Goal: Information Seeking & Learning: Learn about a topic

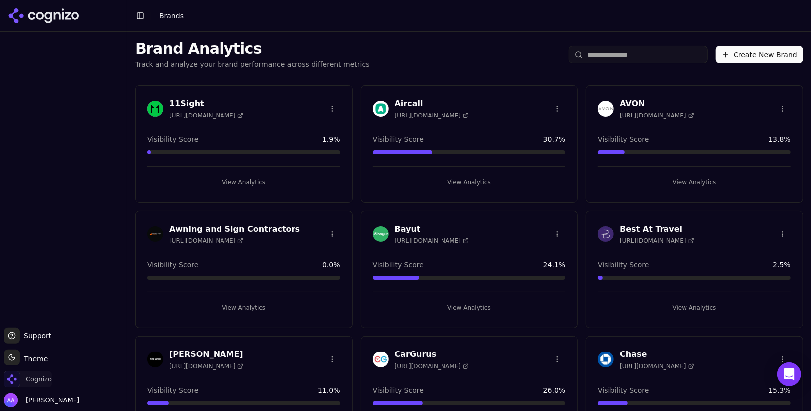
click at [33, 386] on span "Cognizo" at bounding box center [28, 380] width 48 height 16
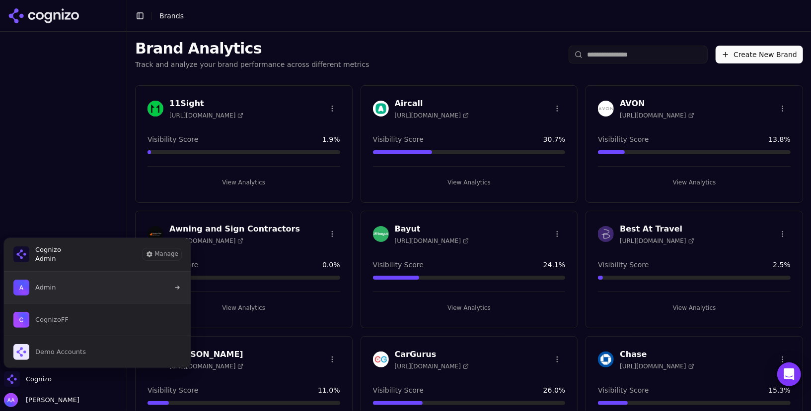
click at [60, 284] on button "Admin" at bounding box center [97, 288] width 188 height 32
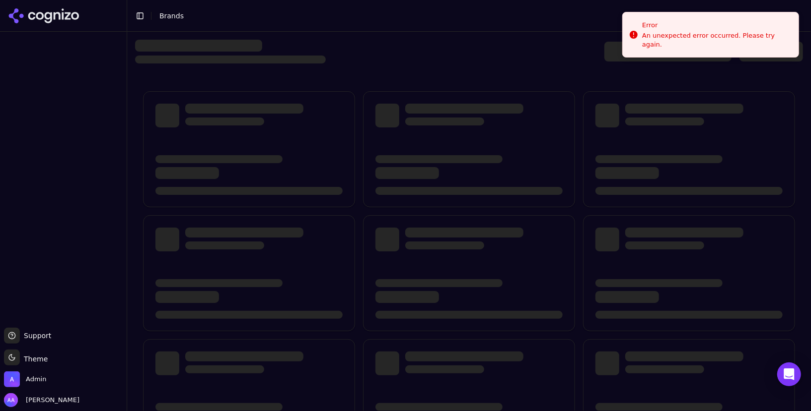
click at [368, 85] on div at bounding box center [469, 335] width 668 height 504
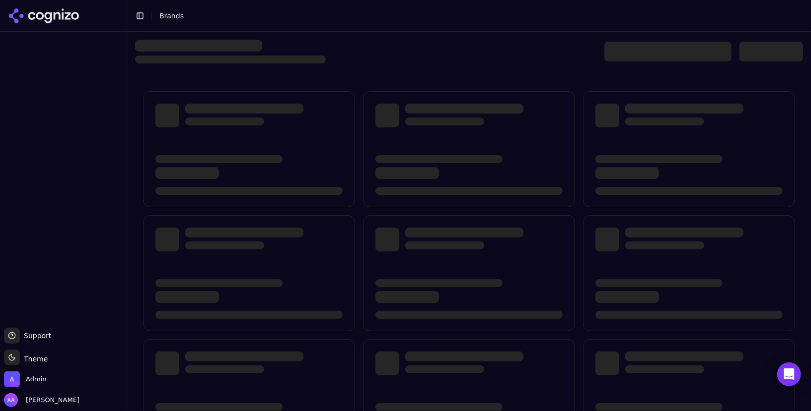
click at [398, 46] on div at bounding box center [469, 52] width 668 height 24
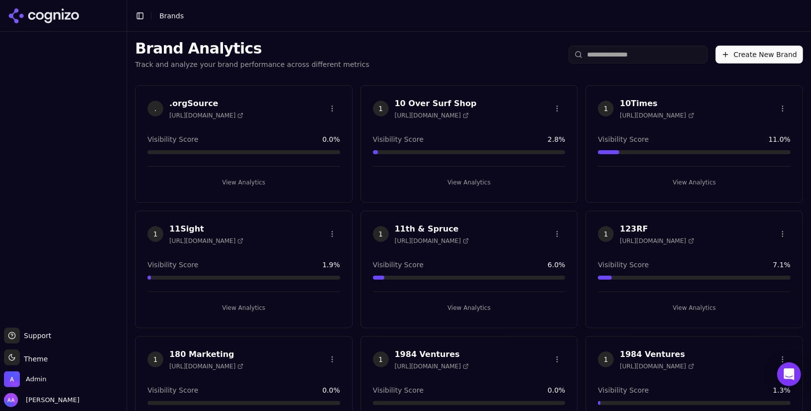
click at [621, 51] on input "search" at bounding box center [637, 55] width 139 height 18
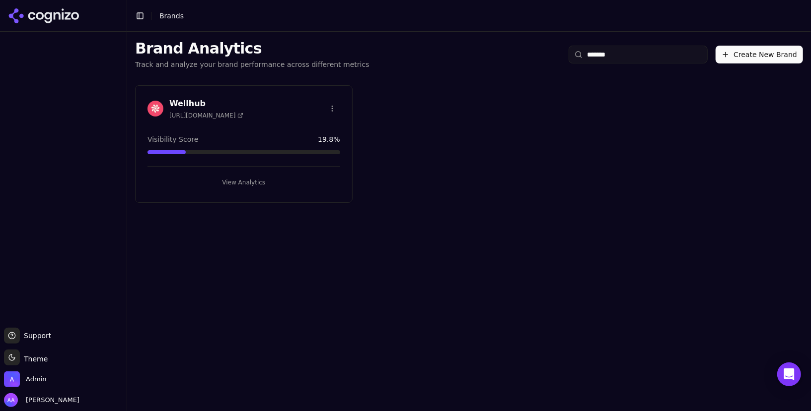
type input "*******"
click at [153, 107] on img at bounding box center [155, 109] width 16 height 16
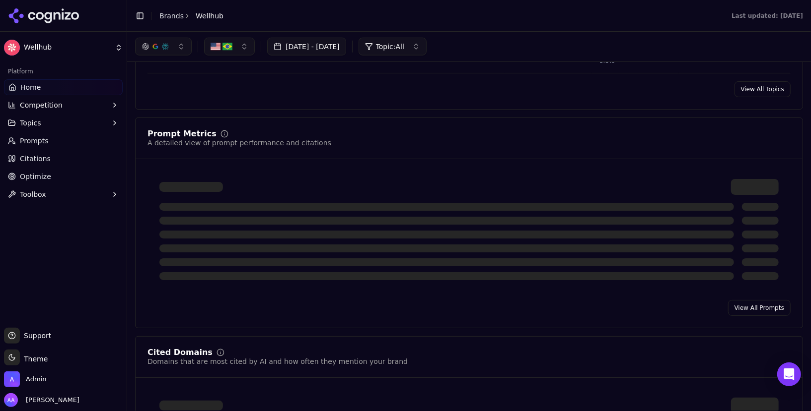
scroll to position [638, 0]
click at [65, 142] on link "Prompts" at bounding box center [63, 141] width 119 height 16
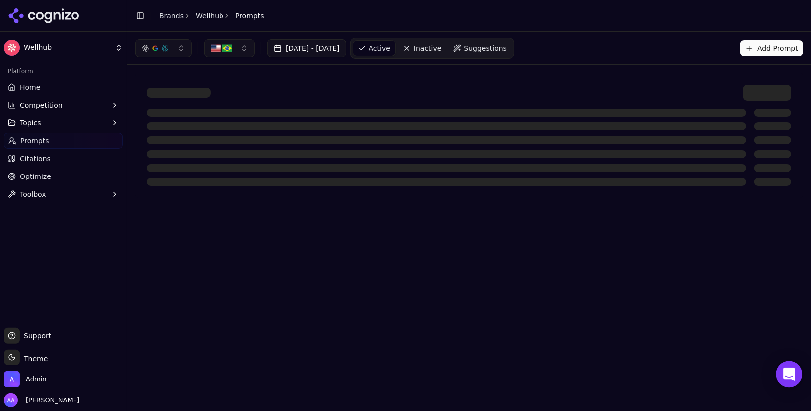
click at [795, 377] on div "Open Intercom Messenger" at bounding box center [789, 375] width 26 height 26
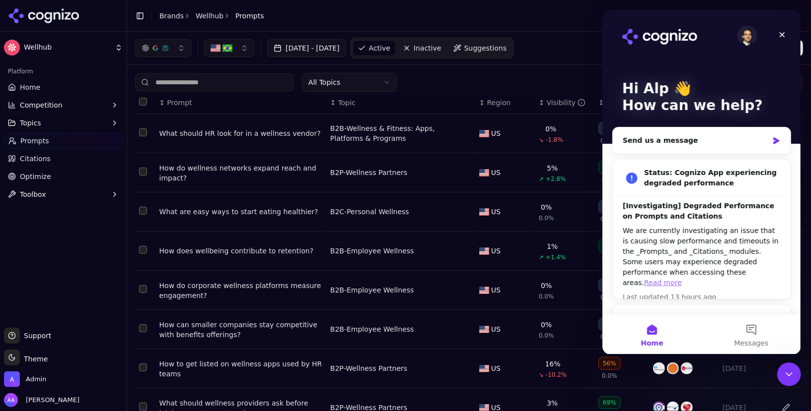
click at [681, 279] on link "Read more" at bounding box center [662, 283] width 38 height 8
click at [779, 366] on div "Close Intercom Messenger" at bounding box center [787, 373] width 24 height 24
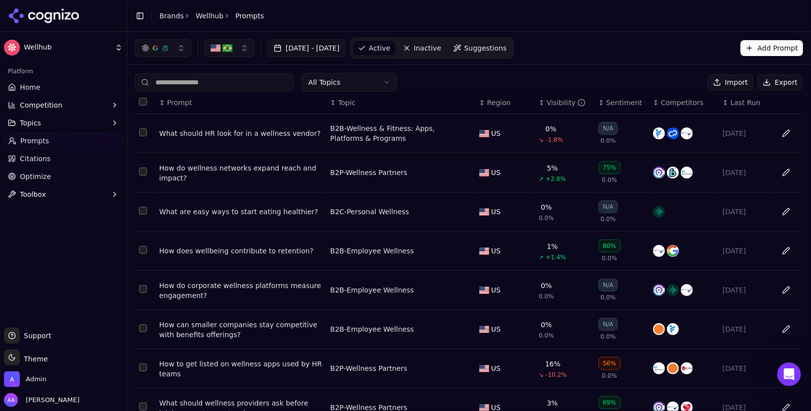
scroll to position [123, 0]
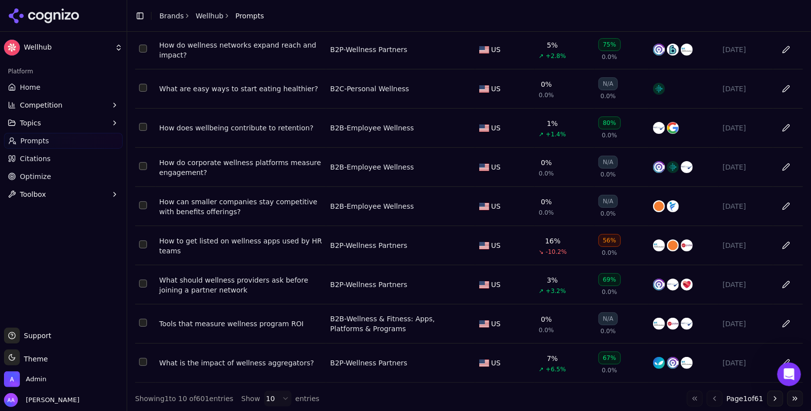
click at [276, 87] on div "What are easy ways to start eating healthier?" at bounding box center [240, 89] width 163 height 10
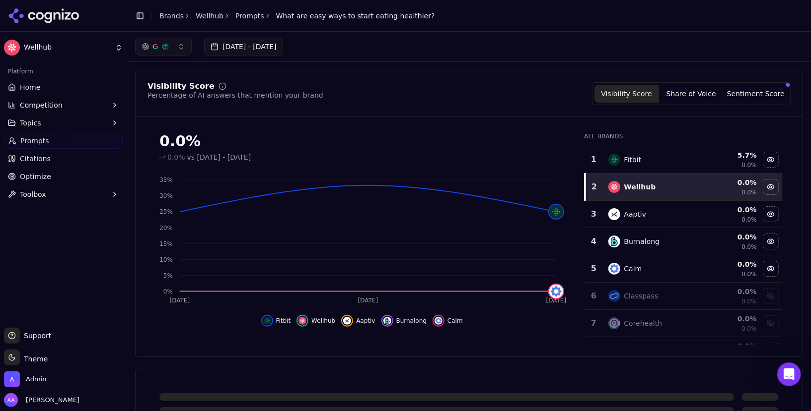
click at [540, 96] on div "Visibility Score Percentage of AI answers that mention your brand Visibility Sc…" at bounding box center [468, 93] width 643 height 23
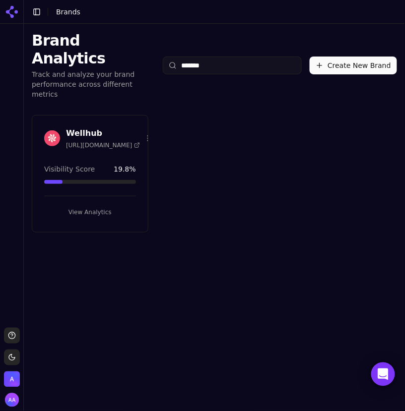
type input "*******"
click at [49, 131] on img at bounding box center [52, 139] width 16 height 16
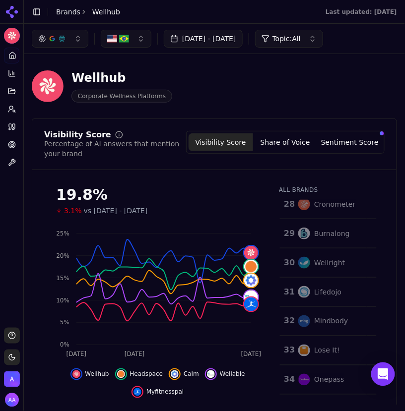
click at [349, 148] on button "Sentiment Score" at bounding box center [350, 143] width 65 height 18
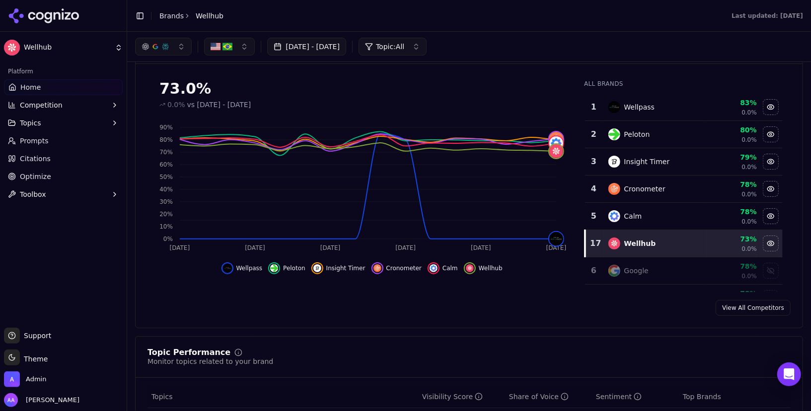
scroll to position [12, 0]
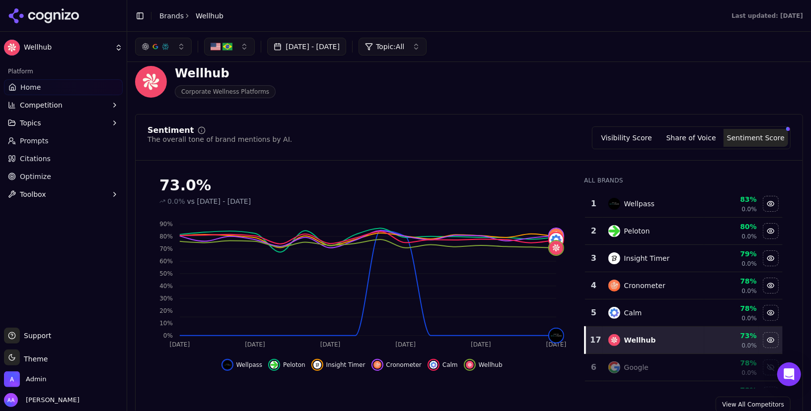
click at [405, 130] on button "Visibility Score" at bounding box center [626, 138] width 65 height 18
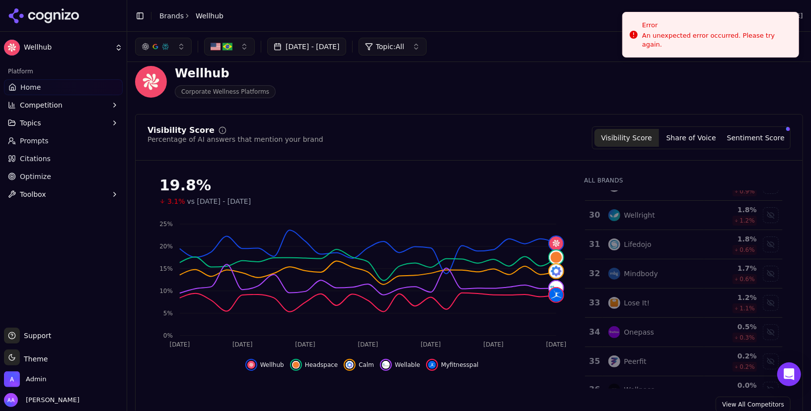
scroll to position [845, 0]
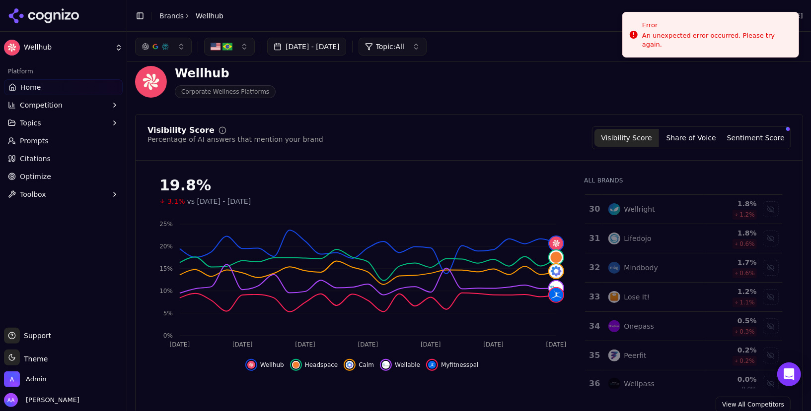
click at [405, 371] on td "Wellpass" at bounding box center [653, 384] width 102 height 27
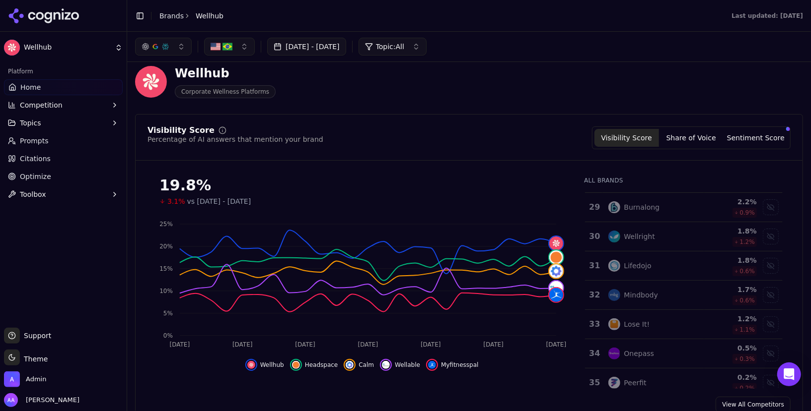
scroll to position [843, 0]
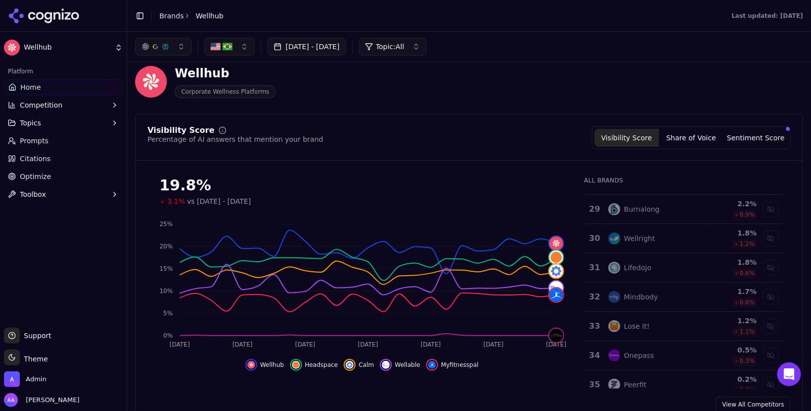
click at [405, 147] on div "Visibility Score Share of Voice Sentiment Score" at bounding box center [691, 138] width 199 height 23
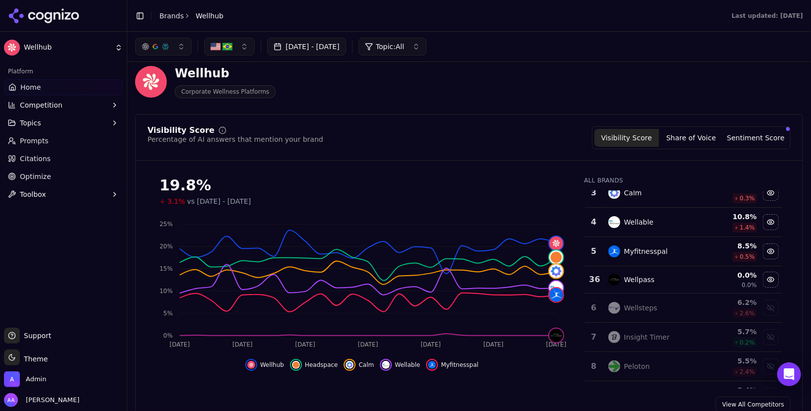
scroll to position [69, 0]
click at [405, 308] on div "Wellsteps" at bounding box center [653, 309] width 90 height 12
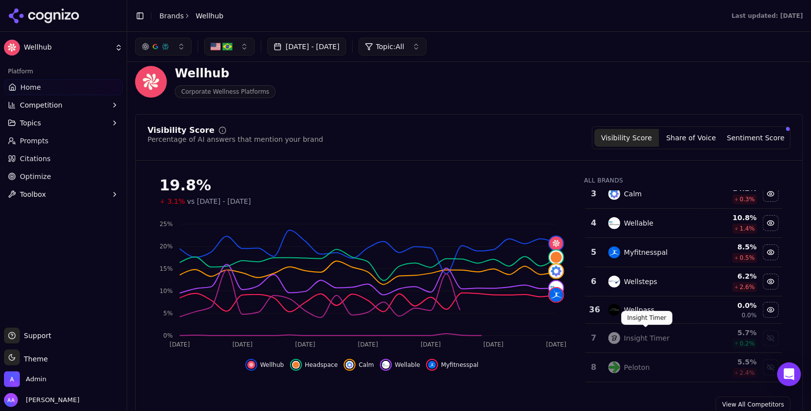
click at [405, 334] on div "Insight Timer" at bounding box center [647, 339] width 46 height 10
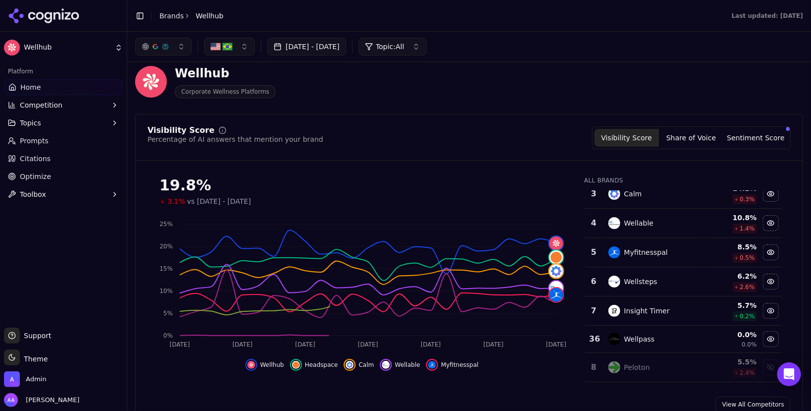
click at [405, 362] on div "Peloton" at bounding box center [653, 368] width 90 height 12
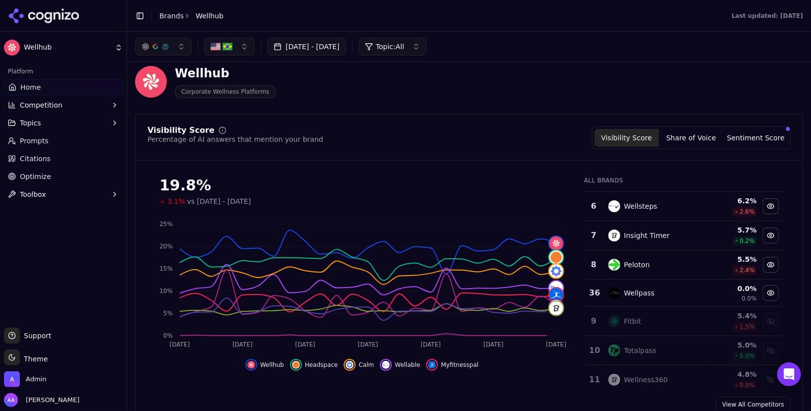
scroll to position [153, 0]
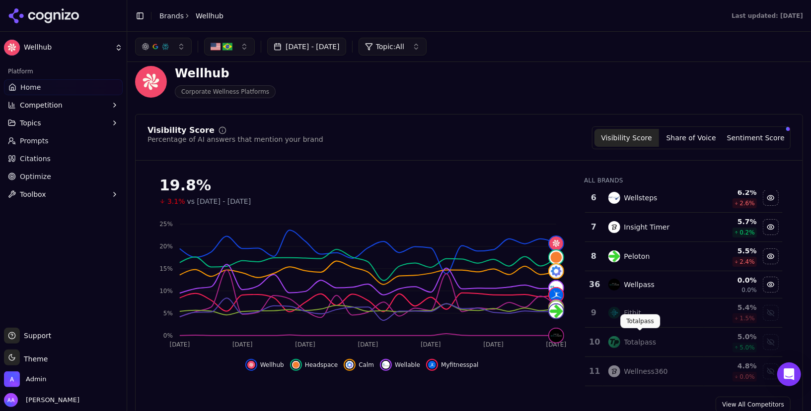
click at [405, 315] on div "Totalpass Totalpass" at bounding box center [640, 322] width 40 height 14
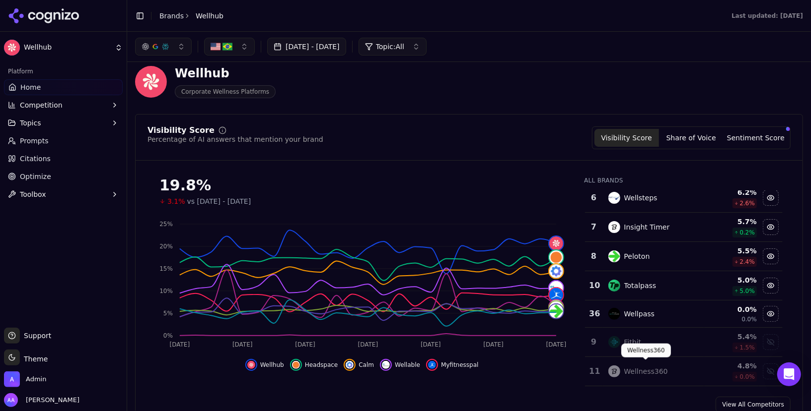
click at [405, 339] on div "Fitbit" at bounding box center [653, 343] width 90 height 12
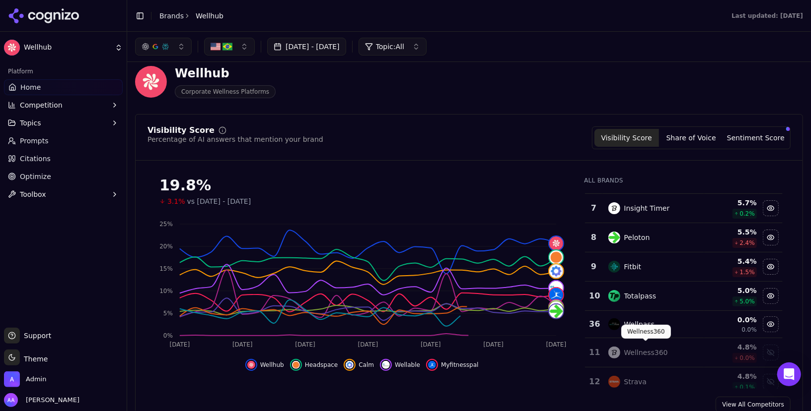
click at [405, 352] on div "Wellness360" at bounding box center [646, 353] width 44 height 10
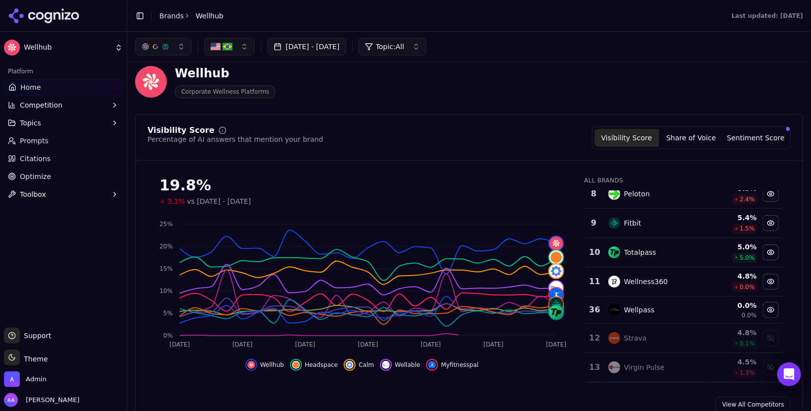
click at [405, 342] on td "Strava" at bounding box center [653, 338] width 102 height 29
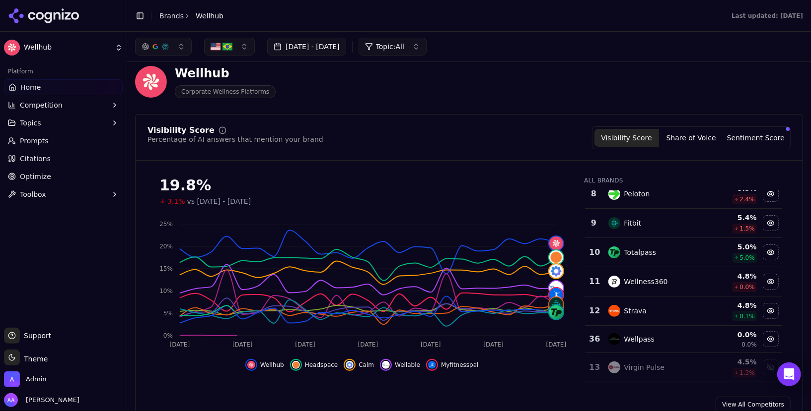
scroll to position [250, 0]
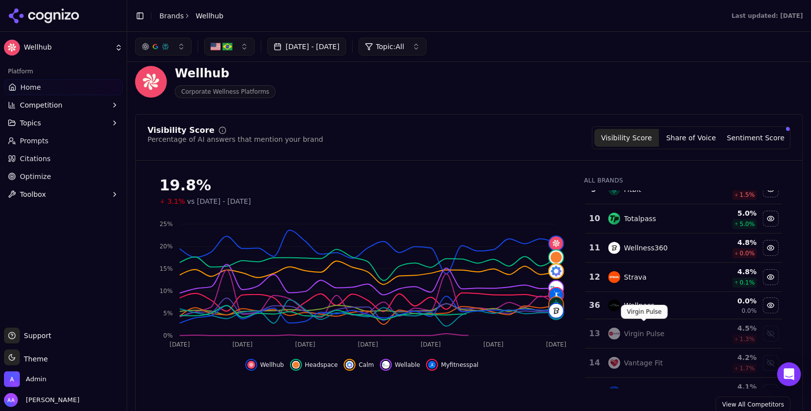
click at [405, 329] on div "Virgin Pulse" at bounding box center [644, 334] width 41 height 10
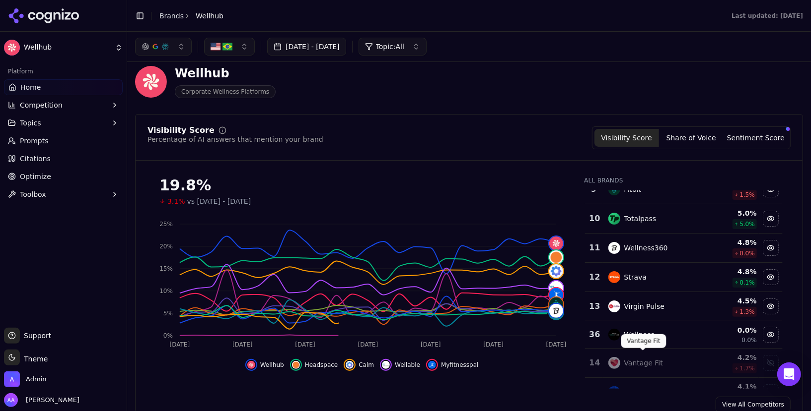
click at [405, 358] on div "Vantage Fit" at bounding box center [643, 363] width 39 height 10
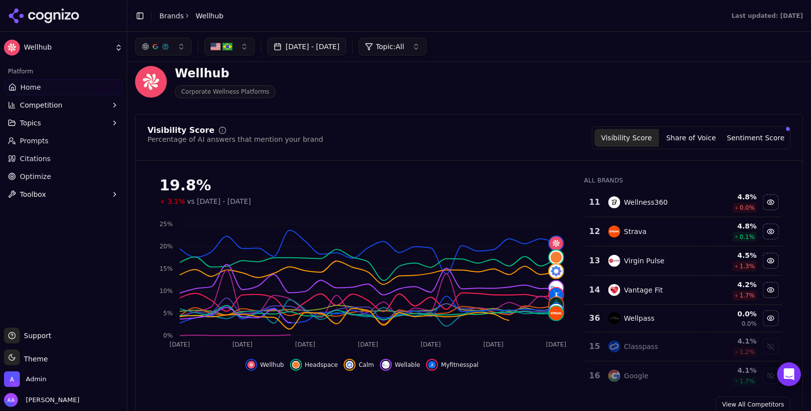
scroll to position [317, 0]
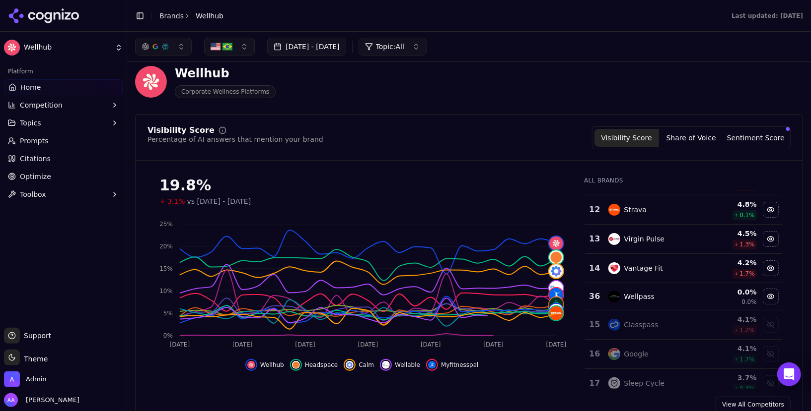
click at [405, 326] on div "Classpass" at bounding box center [653, 325] width 90 height 12
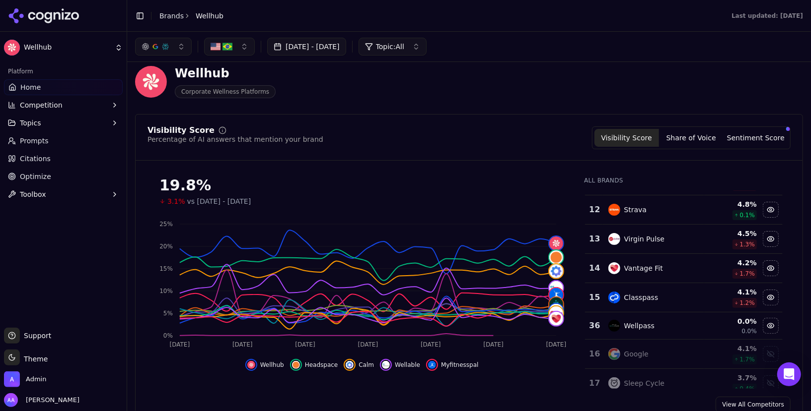
click at [405, 349] on div "Google" at bounding box center [653, 354] width 90 height 12
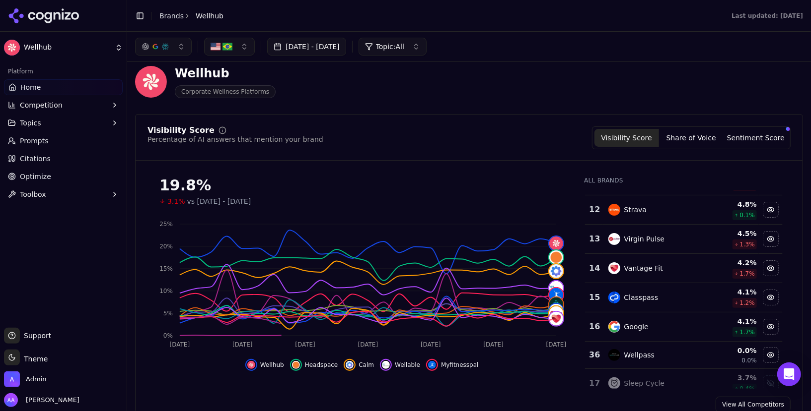
scroll to position [358, 0]
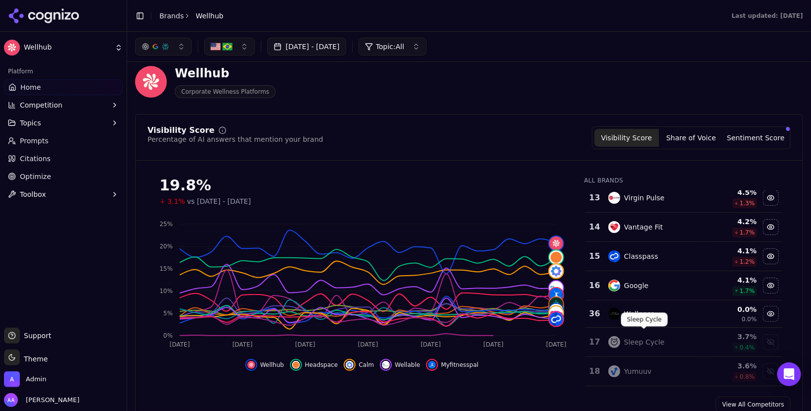
click at [405, 338] on div "Sleep Cycle" at bounding box center [644, 343] width 41 height 10
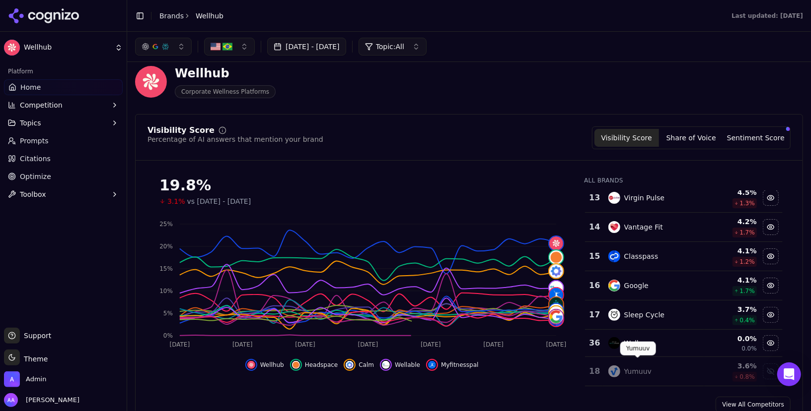
click at [405, 367] on div "Yumuuv" at bounding box center [638, 372] width 28 height 10
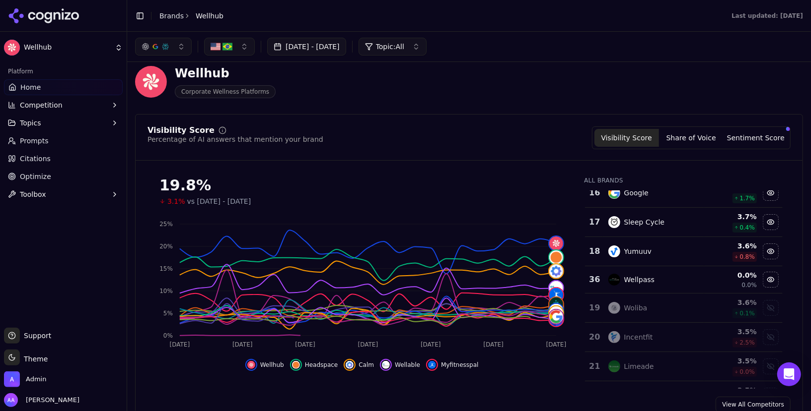
scroll to position [451, 0]
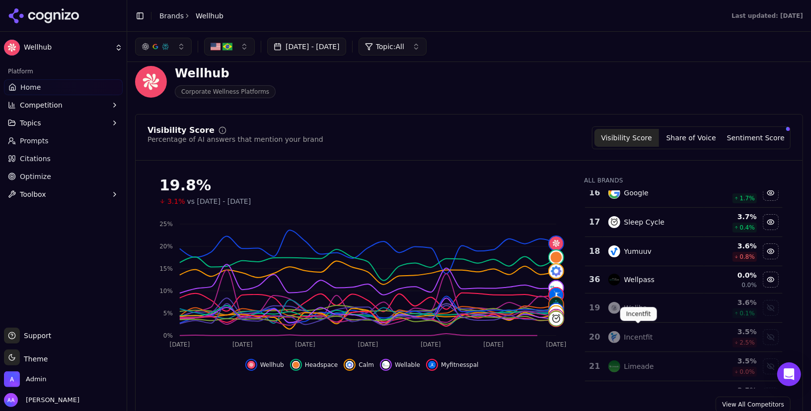
click at [405, 307] on div "Incentfit Incentfit" at bounding box center [638, 314] width 37 height 14
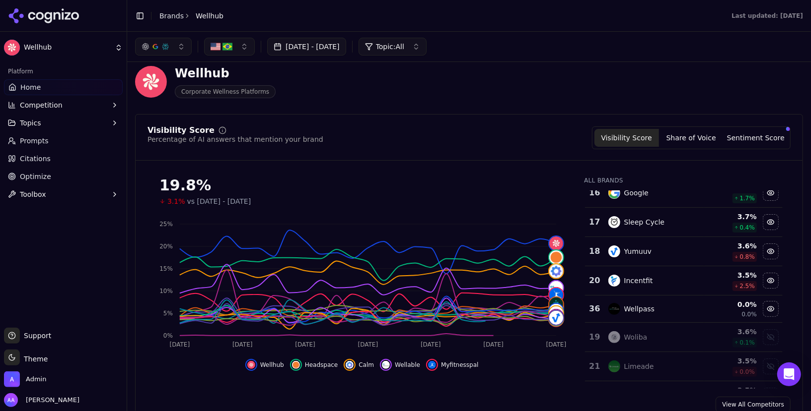
click at [405, 337] on div "Woliba" at bounding box center [653, 338] width 90 height 12
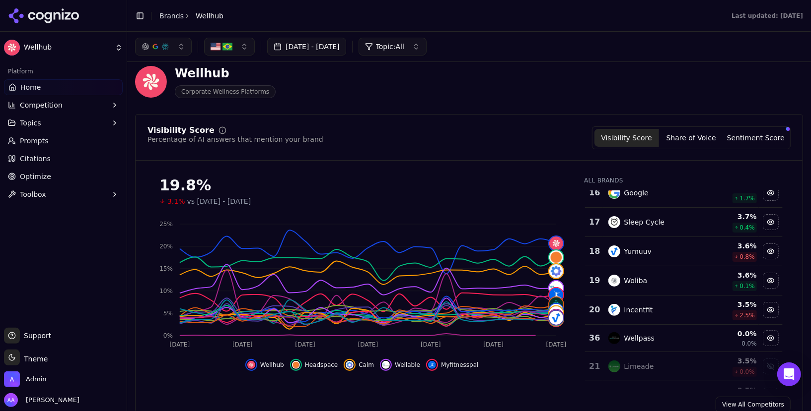
click at [405, 35] on div "Jul 26, 2025 - Aug 25, 2025 Topic: All" at bounding box center [468, 47] width 683 height 30
click at [404, 48] on span "Topic: All" at bounding box center [390, 47] width 28 height 10
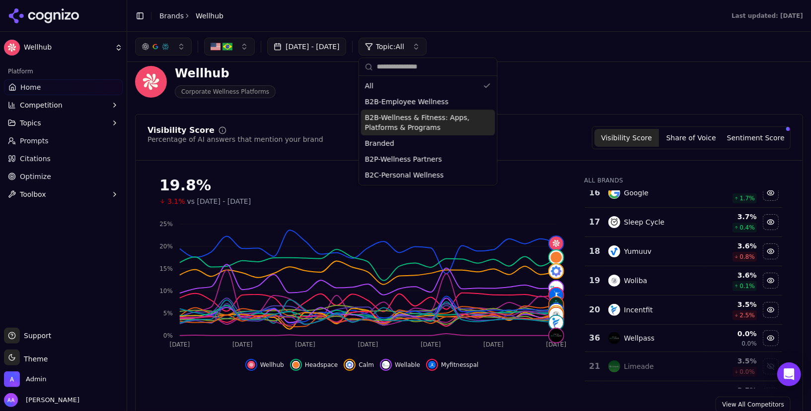
click at [405, 123] on span "B2B-Wellness & Fitness: Apps, Platforms & Programs" at bounding box center [422, 123] width 114 height 20
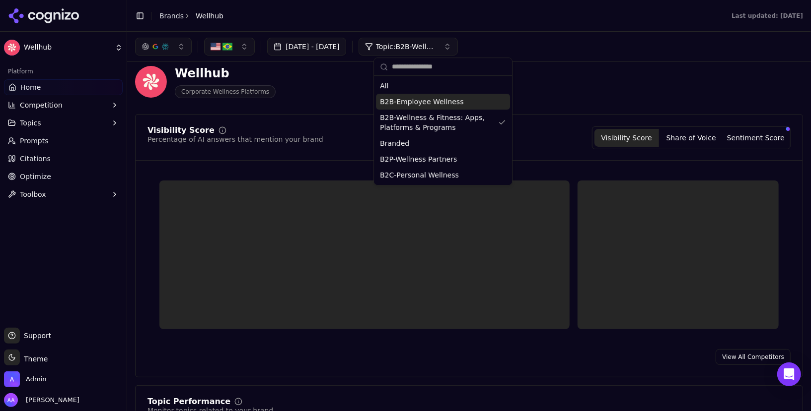
click at [405, 97] on span "B2B-Employee Wellness" at bounding box center [421, 102] width 83 height 10
click at [405, 157] on span "B2P-Wellness Partners" at bounding box center [416, 159] width 77 height 10
click at [405, 175] on span "B2C-Personal Wellness" at bounding box center [417, 175] width 79 height 10
click at [405, 104] on div "Wellhub Corporate Wellness Platforms" at bounding box center [469, 82] width 668 height 49
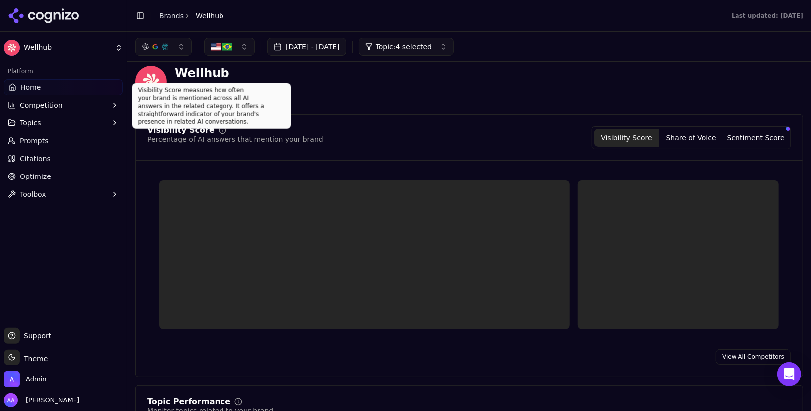
click at [206, 109] on div "Visibility Score measures how often your brand is mentioned across all AI answe…" at bounding box center [211, 106] width 159 height 46
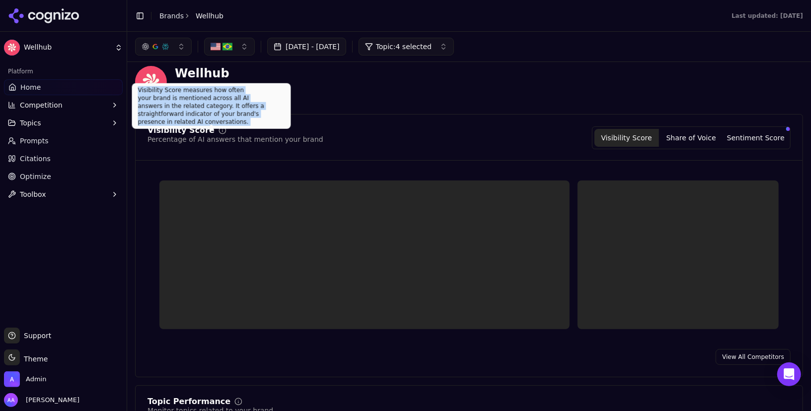
click at [206, 109] on div "Visibility Score measures how often your brand is mentioned across all AI answe…" at bounding box center [211, 106] width 159 height 46
click at [227, 110] on div "Visibility Score measures how often your brand is mentioned across all AI answe…" at bounding box center [211, 106] width 159 height 46
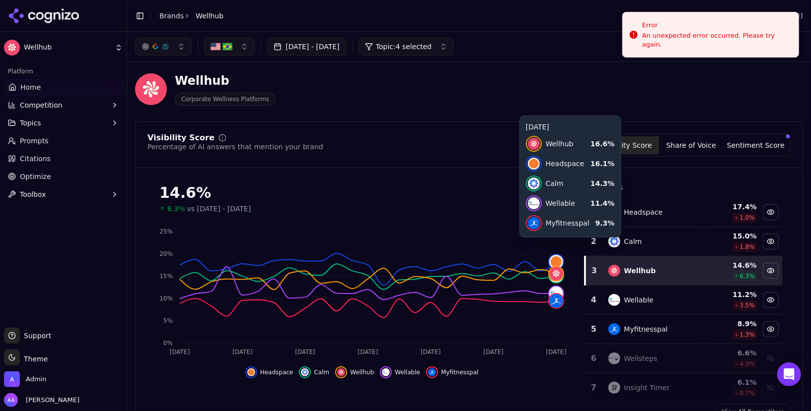
scroll to position [0, 0]
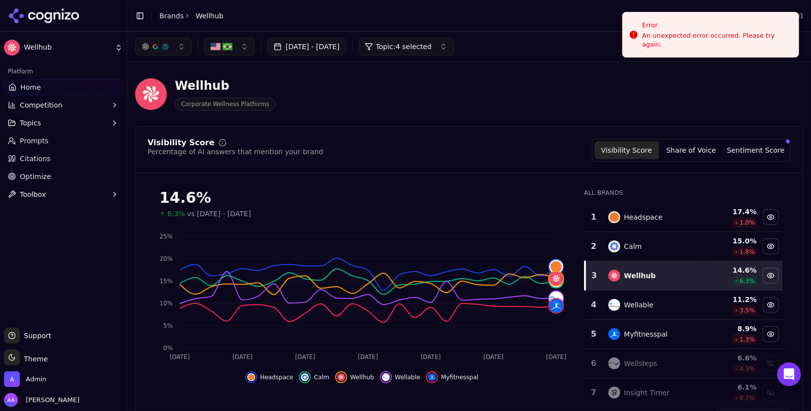
click at [338, 49] on button "Jul 26, 2025 - Aug 25, 2025" at bounding box center [306, 47] width 79 height 18
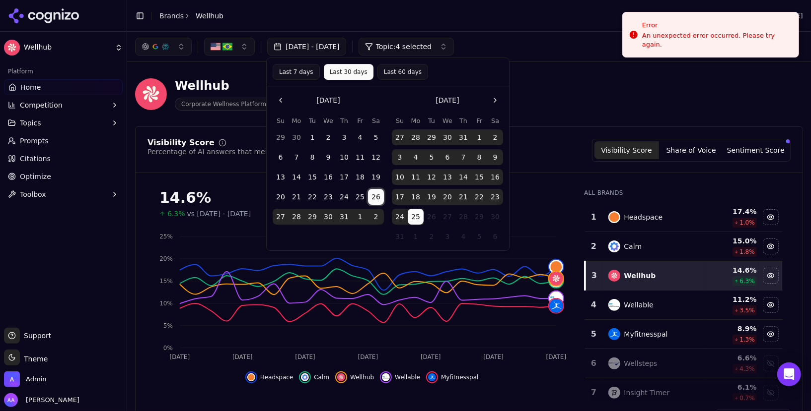
click at [377, 197] on button "26" at bounding box center [376, 197] width 16 height 16
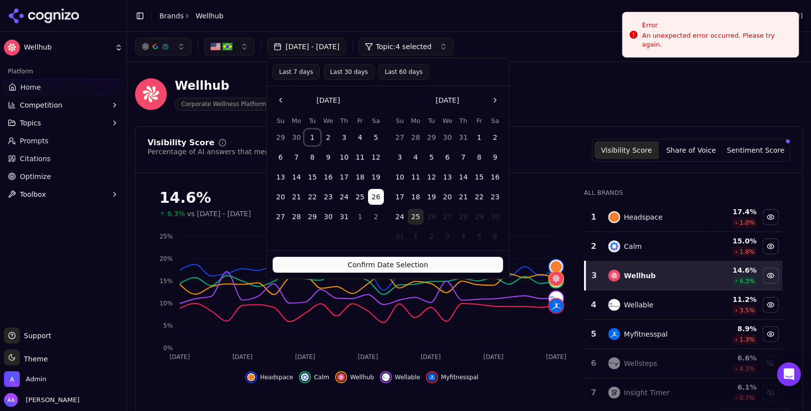
click at [309, 137] on button "1" at bounding box center [312, 138] width 16 height 16
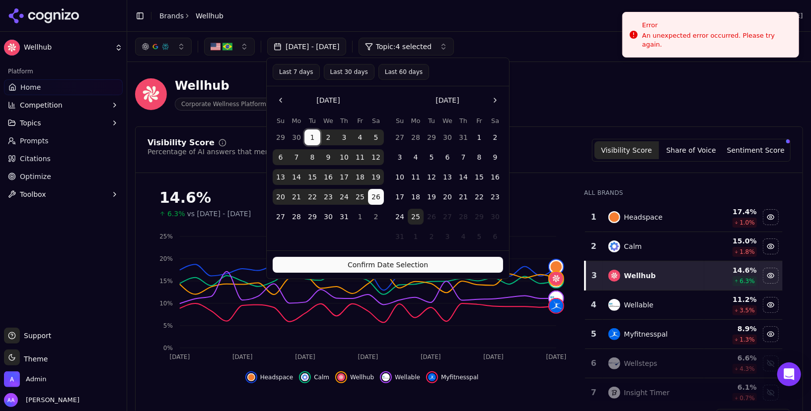
click at [405, 137] on button "1" at bounding box center [479, 138] width 16 height 16
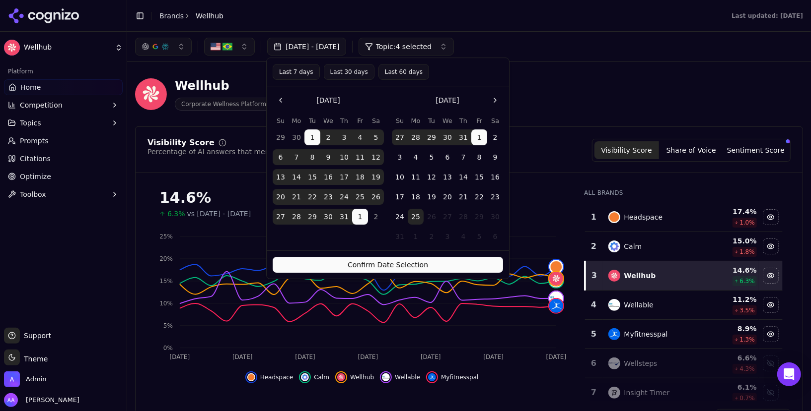
click at [405, 263] on button "Confirm Date Selection" at bounding box center [388, 265] width 230 height 16
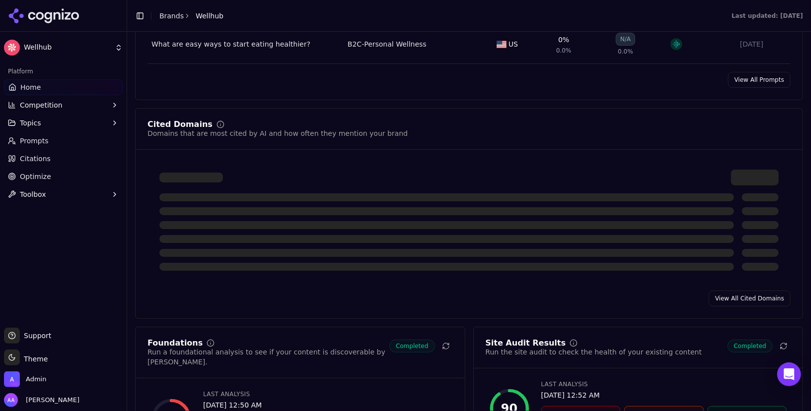
scroll to position [980, 0]
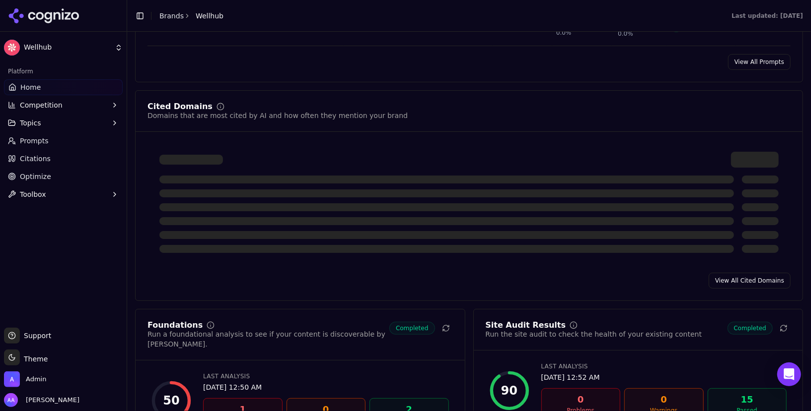
click at [66, 159] on link "Citations" at bounding box center [63, 159] width 119 height 16
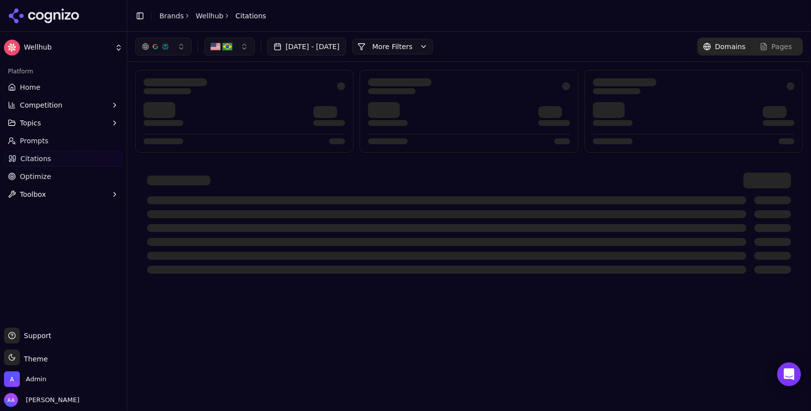
click at [405, 46] on button "More Filters" at bounding box center [392, 47] width 81 height 16
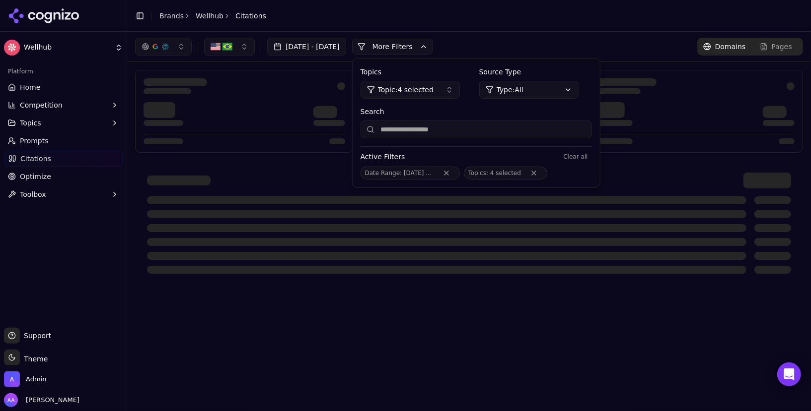
click at [405, 93] on html "Wellhub Platform Home Competition Topics Prompts Citations Optimize Toolbox Sup…" at bounding box center [405, 205] width 811 height 411
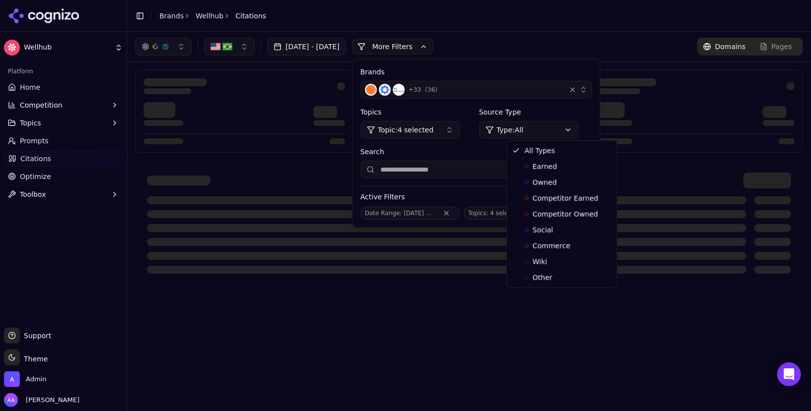
click at [405, 93] on html "Wellhub Platform Home Competition Topics Prompts Citations Optimize Toolbox Sup…" at bounding box center [405, 205] width 811 height 411
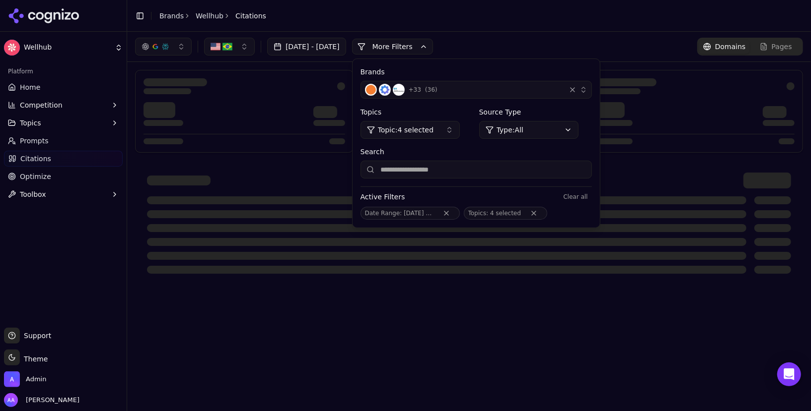
click at [405, 89] on div "+ 33 ( 36 )" at bounding box center [463, 90] width 197 height 12
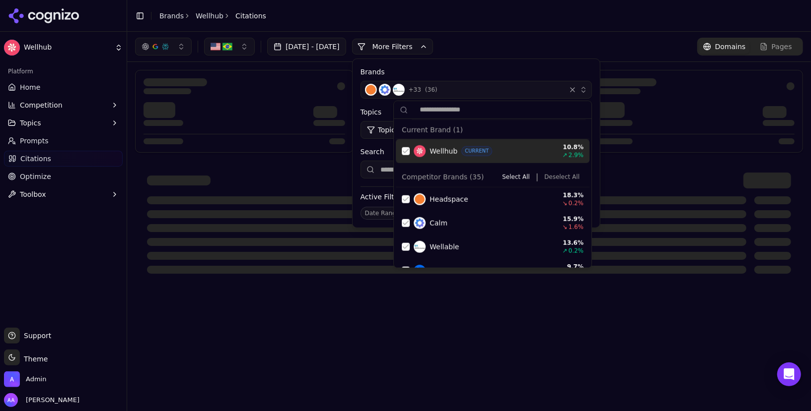
click at [405, 177] on button "Deselect All" at bounding box center [561, 177] width 43 height 12
click at [405, 153] on div "Wellhub CURRENT 10.8 % ↗ 2.9 %" at bounding box center [493, 151] width 194 height 24
click at [405, 58] on div "Jul 01, 2025 - Aug 01, 2025 More More Filters Brands Select brands... Topics To…" at bounding box center [468, 47] width 683 height 30
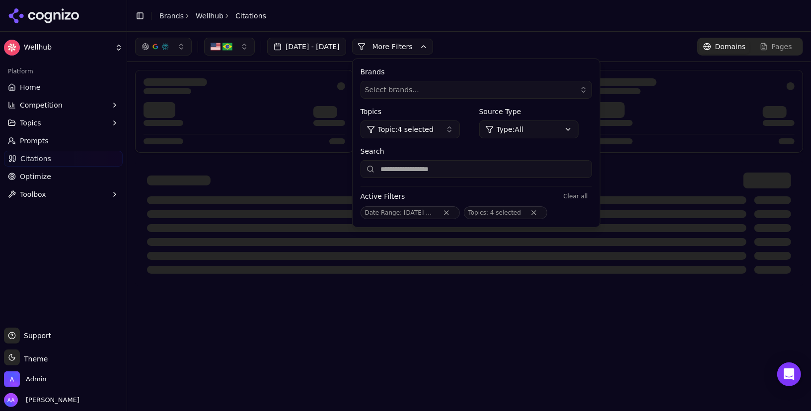
click at [405, 58] on div "Jul 01, 2025 - Aug 01, 2025 More More Filters Brands Select brands... Topics To…" at bounding box center [468, 47] width 683 height 30
click at [405, 125] on span "Topic: 4 selected" at bounding box center [406, 130] width 56 height 10
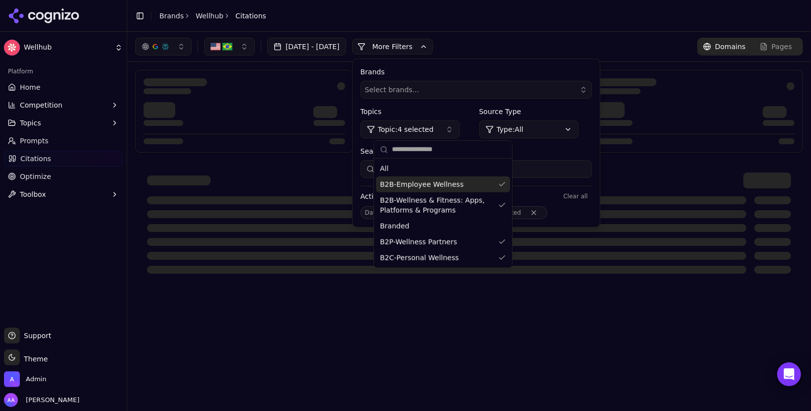
click at [405, 186] on div "B2B-Employee Wellness" at bounding box center [443, 185] width 134 height 16
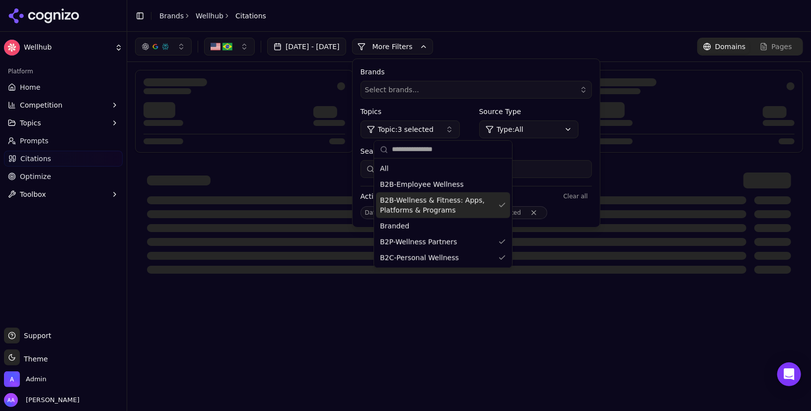
click at [405, 205] on span "B2B-Wellness & Fitness: Apps, Platforms & Programs" at bounding box center [437, 206] width 114 height 20
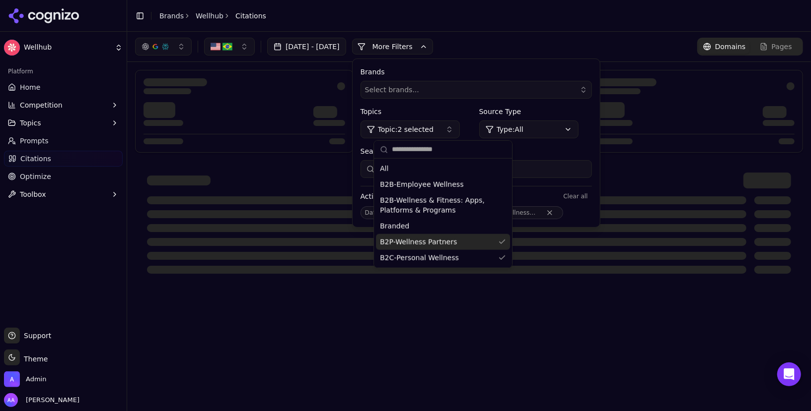
click at [405, 242] on div "B2P-Wellness Partners" at bounding box center [443, 242] width 134 height 16
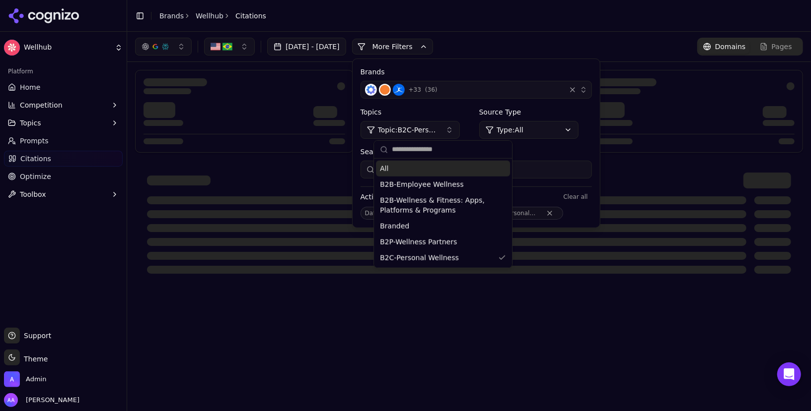
click at [405, 46] on div "Jul 01, 2025 - Aug 01, 2025 More More Filters Brands + 33 ( 36 ) Topics Topic: …" at bounding box center [469, 47] width 668 height 18
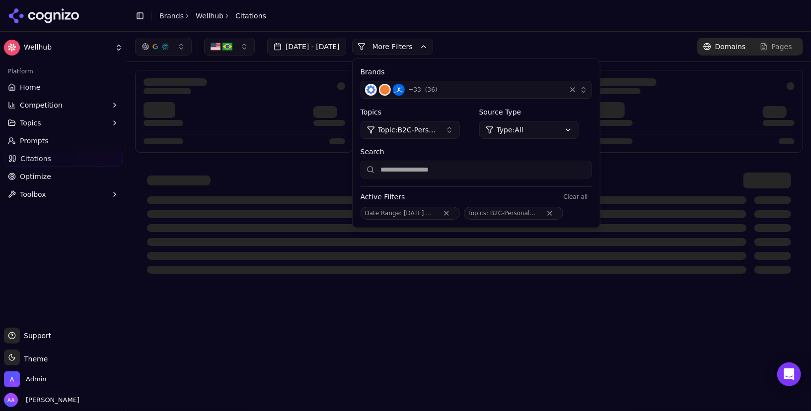
click at [405, 49] on button "More Filters" at bounding box center [392, 47] width 81 height 16
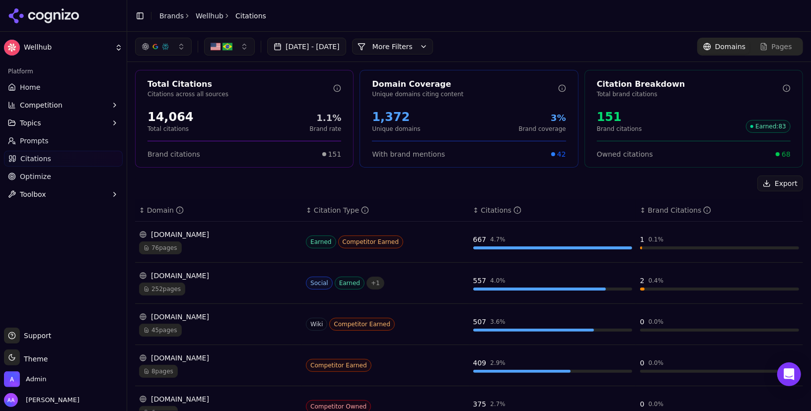
click at [35, 139] on span "Prompts" at bounding box center [34, 141] width 29 height 10
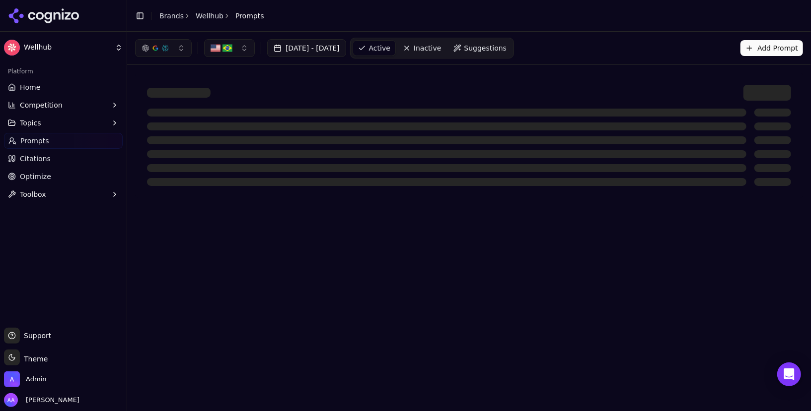
click at [308, 51] on button "Jul 01, 2025 - Aug 01, 2025" at bounding box center [306, 48] width 79 height 18
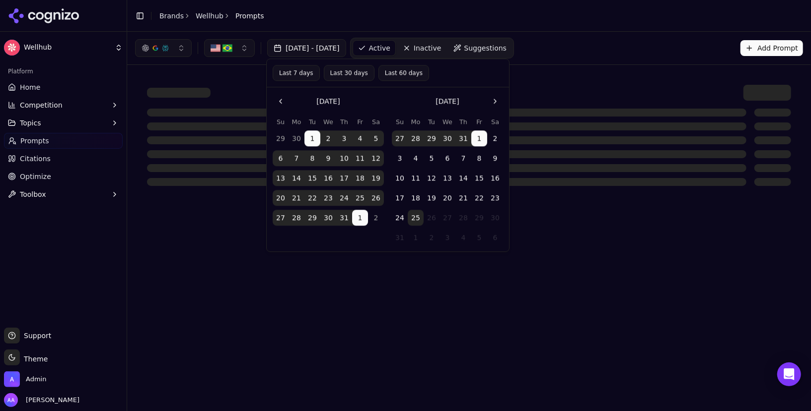
click at [283, 107] on button "Go to the Previous Month" at bounding box center [281, 101] width 16 height 16
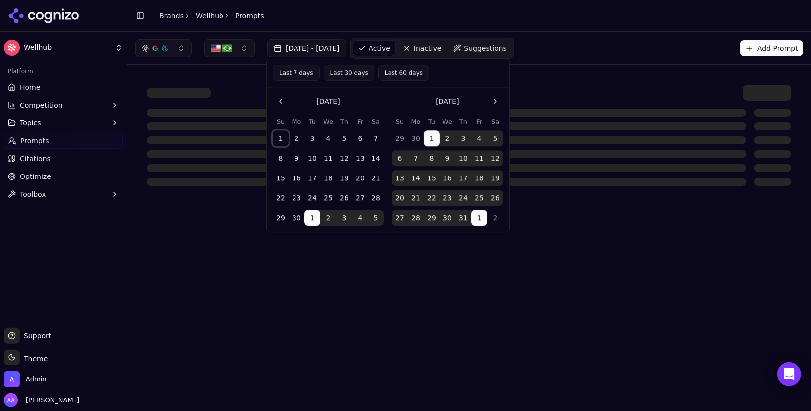
click at [278, 136] on button "1" at bounding box center [281, 139] width 16 height 16
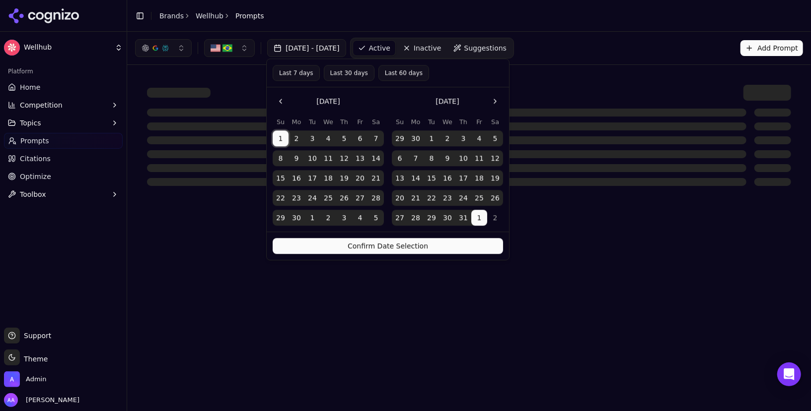
click at [405, 136] on button "1" at bounding box center [431, 139] width 16 height 16
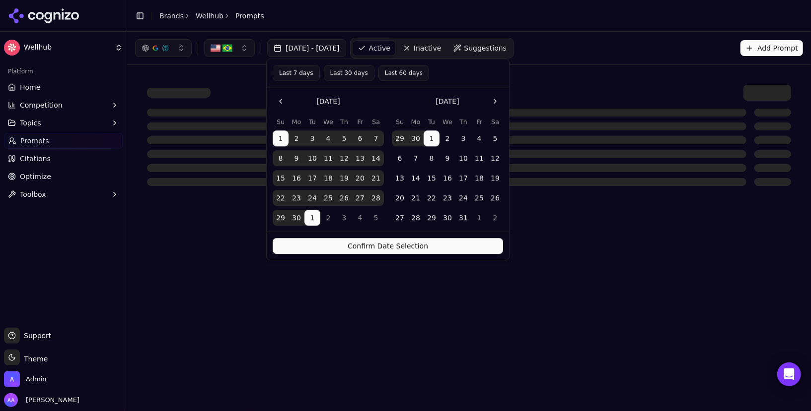
click at [402, 252] on button "Confirm Date Selection" at bounding box center [388, 247] width 230 height 16
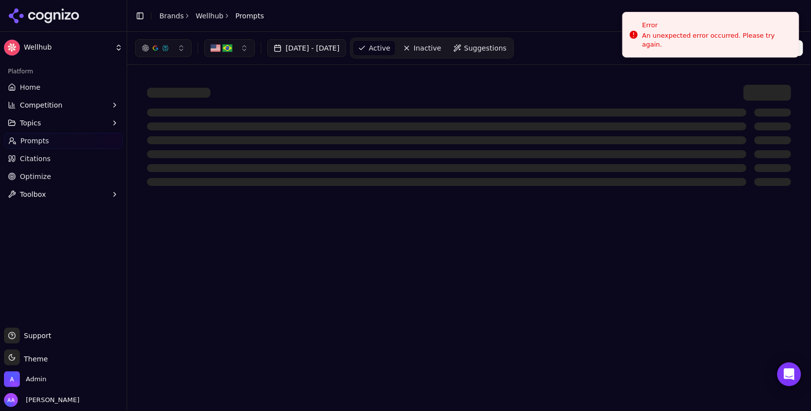
click at [342, 95] on div at bounding box center [469, 93] width 644 height 16
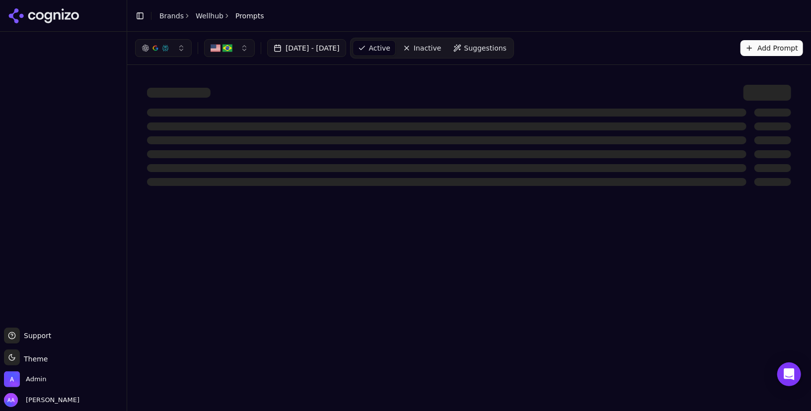
click at [330, 54] on button "[DATE] - [DATE]" at bounding box center [306, 48] width 79 height 18
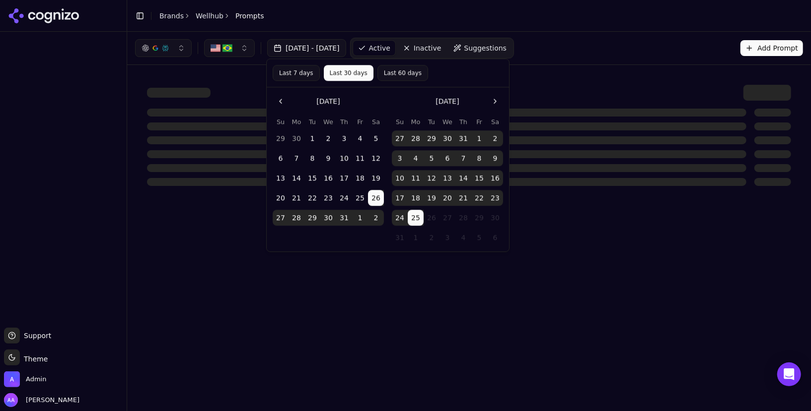
click at [274, 100] on button "Go to the Previous Month" at bounding box center [281, 101] width 16 height 16
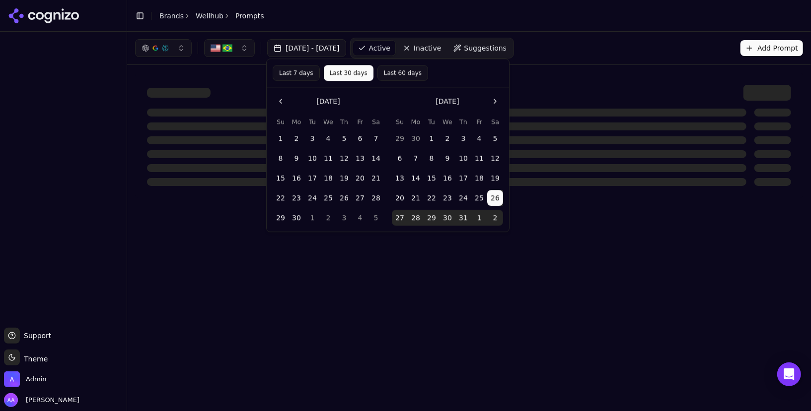
click at [281, 134] on button "1" at bounding box center [281, 139] width 16 height 16
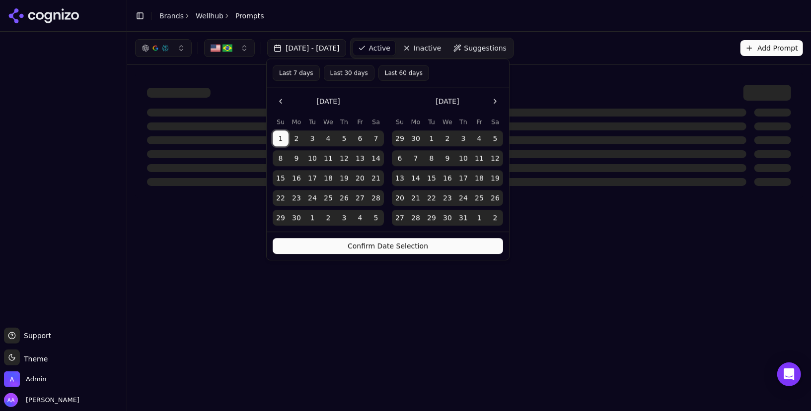
click at [433, 137] on button "1" at bounding box center [431, 139] width 16 height 16
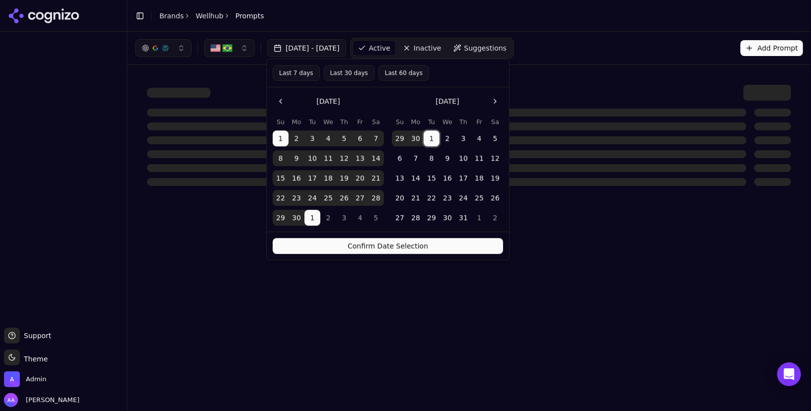
click at [418, 247] on button "Confirm Date Selection" at bounding box center [388, 247] width 230 height 16
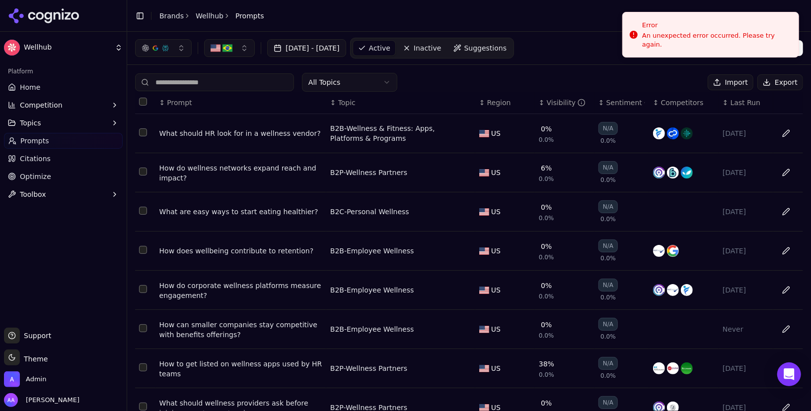
click at [161, 13] on link "Brands" at bounding box center [171, 16] width 24 height 8
click at [716, 0] on html "Wellhub Platform Home Competition Topics Prompts Citations Optimize Toolbox Sup…" at bounding box center [405, 205] width 811 height 411
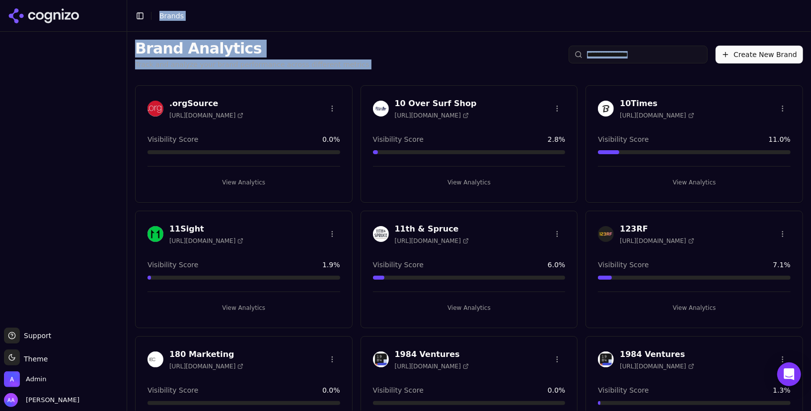
click at [612, 46] on input "search" at bounding box center [637, 55] width 139 height 18
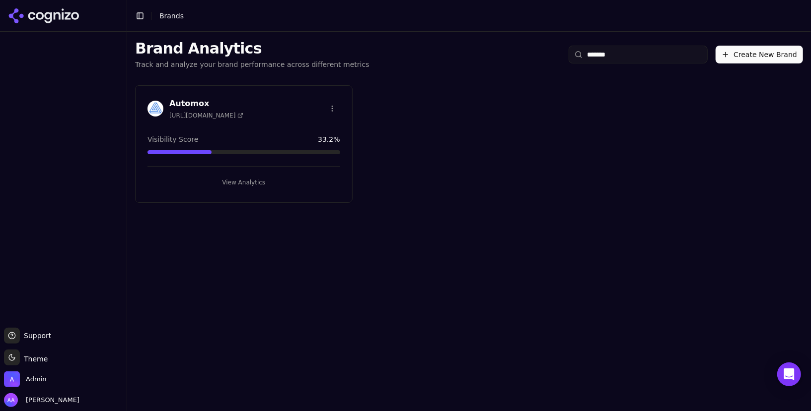
type input "*******"
click at [163, 111] on div at bounding box center [155, 109] width 16 height 16
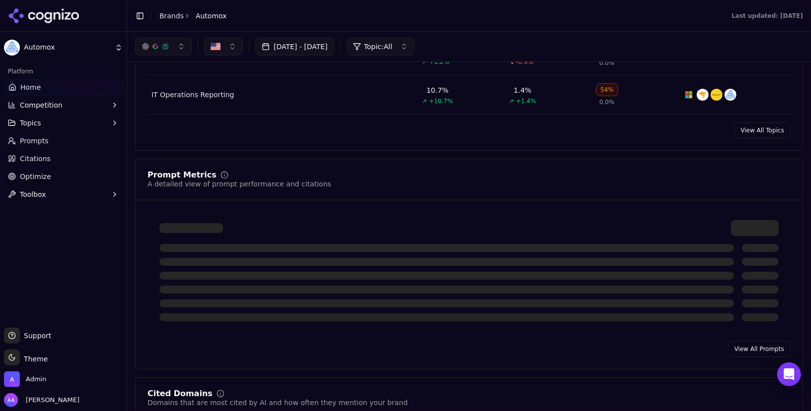
scroll to position [597, 0]
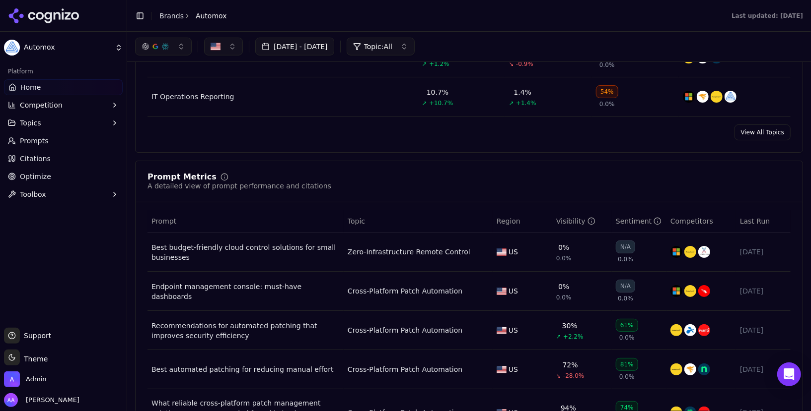
click at [324, 127] on div "View All Topics" at bounding box center [469, 133] width 667 height 16
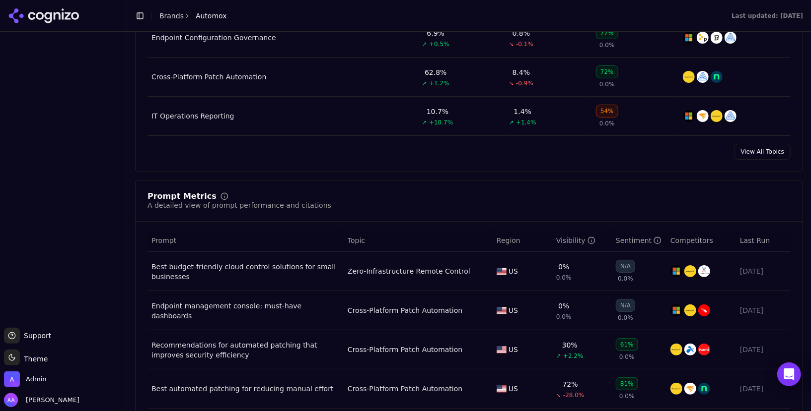
scroll to position [625, 0]
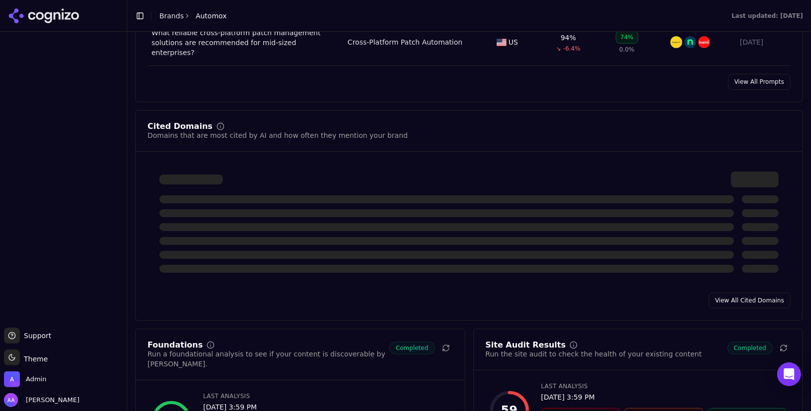
scroll to position [989, 0]
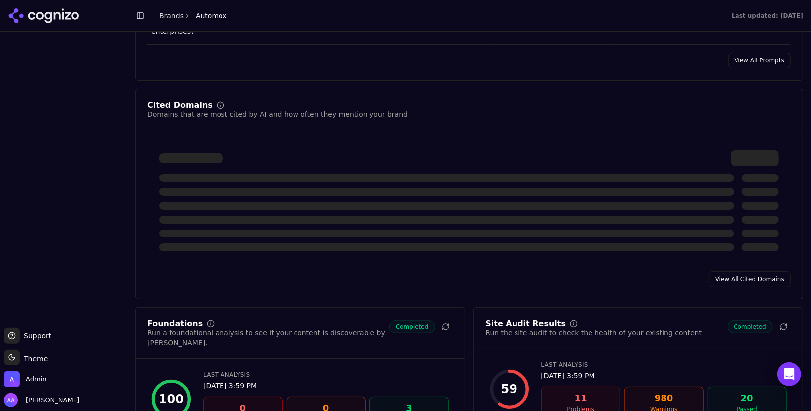
click at [591, 247] on div at bounding box center [468, 200] width 643 height 125
